Goal: Task Accomplishment & Management: Manage account settings

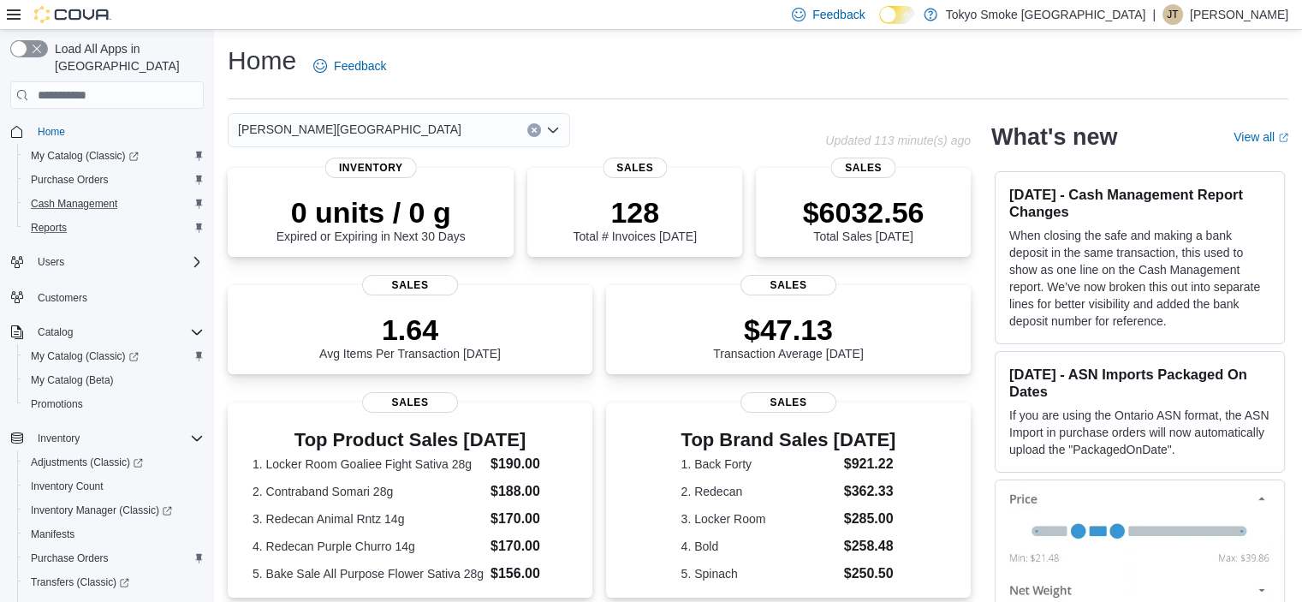
drag, startPoint x: 0, startPoint y: 0, endPoint x: 74, endPoint y: 199, distance: 211.9
click at [72, 198] on div "My Catalog (Classic) Purchase Orders Cash Management Reports" at bounding box center [114, 192] width 194 height 96
click at [98, 197] on span "Cash Management" at bounding box center [74, 204] width 86 height 14
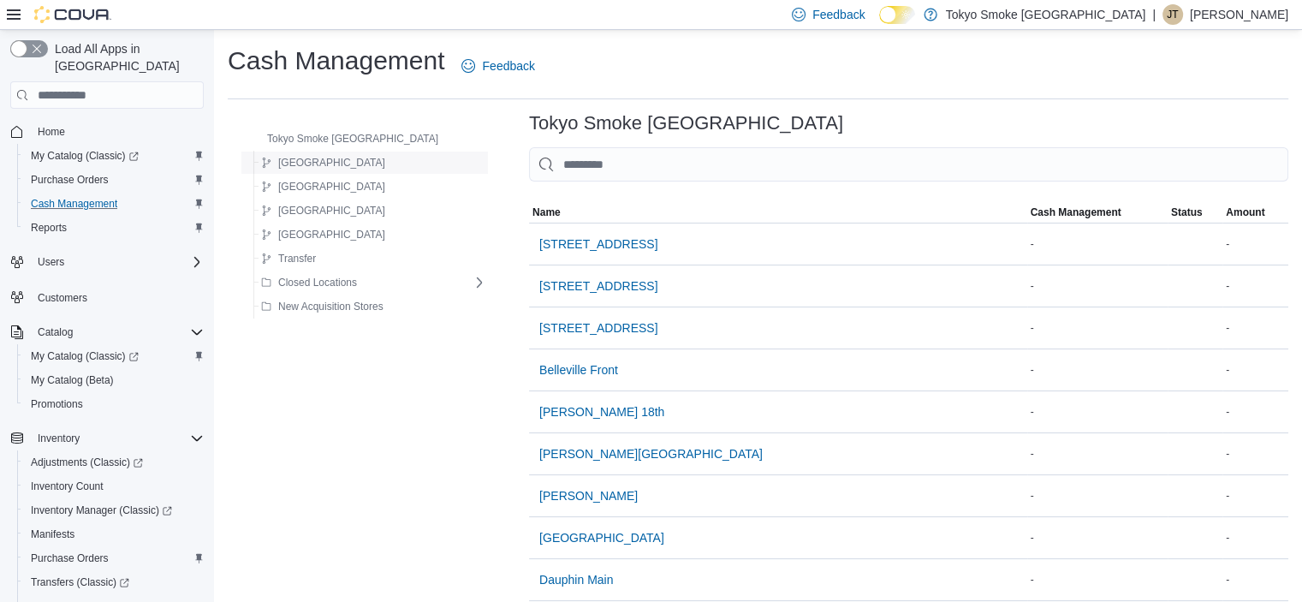
click at [307, 157] on span "[GEOGRAPHIC_DATA]" at bounding box center [331, 163] width 107 height 14
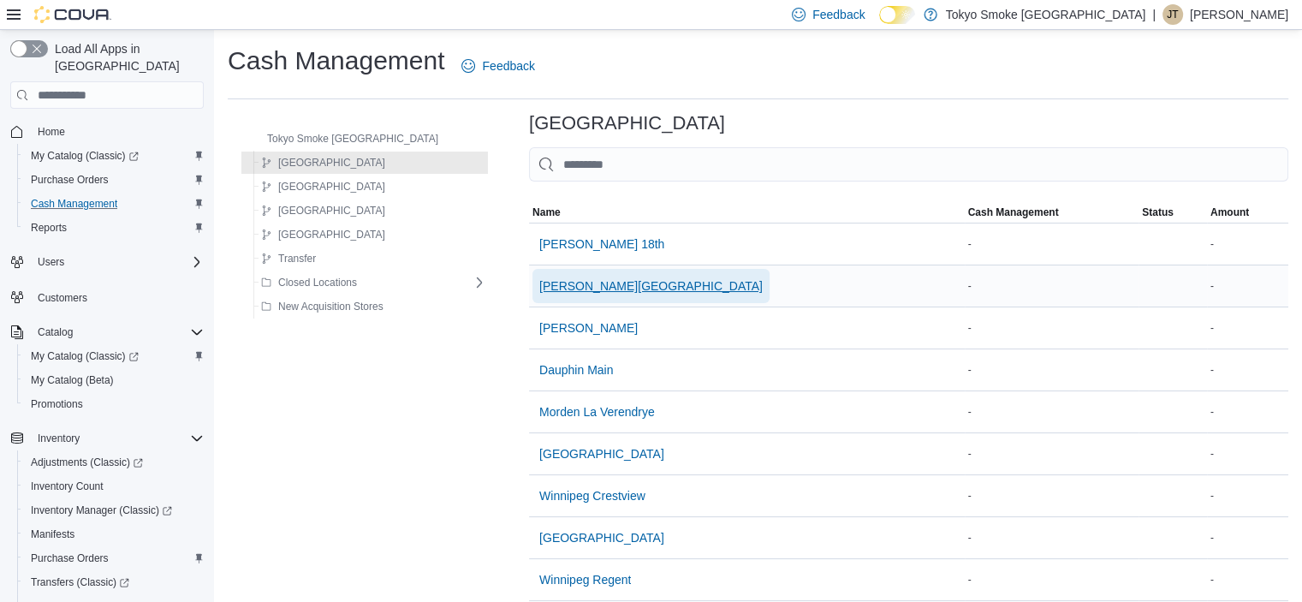
click at [593, 283] on span "[PERSON_NAME][GEOGRAPHIC_DATA]" at bounding box center [650, 285] width 223 height 17
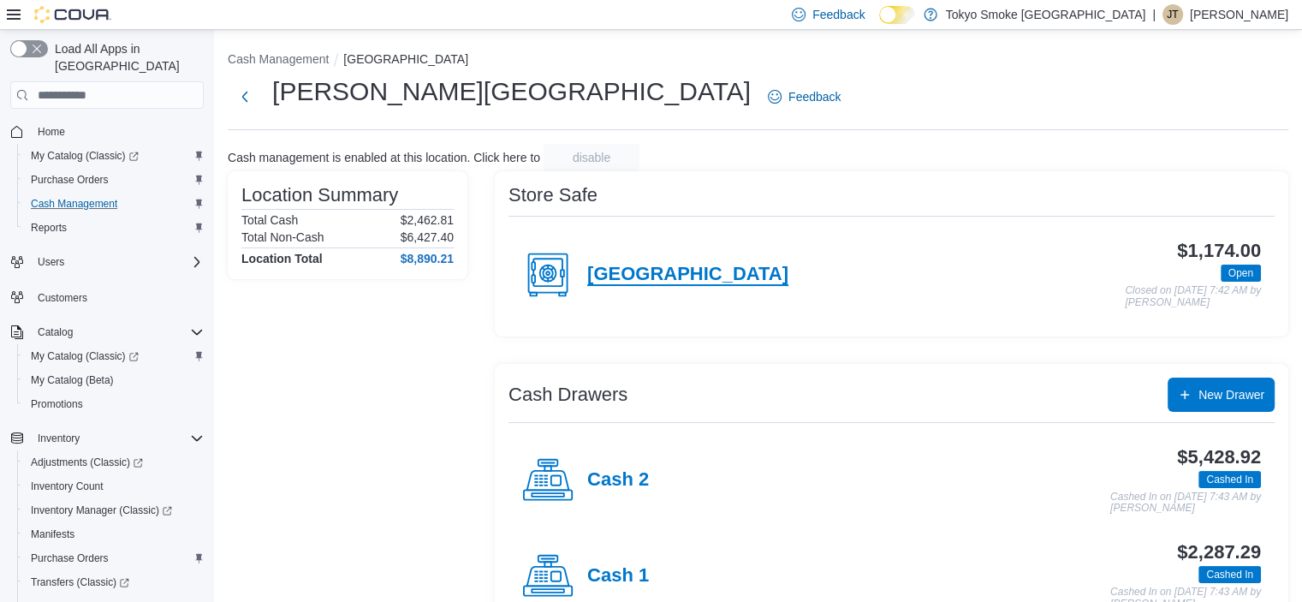
click at [671, 276] on h4 "[GEOGRAPHIC_DATA]" at bounding box center [687, 275] width 201 height 22
